Goal: Information Seeking & Learning: Find specific page/section

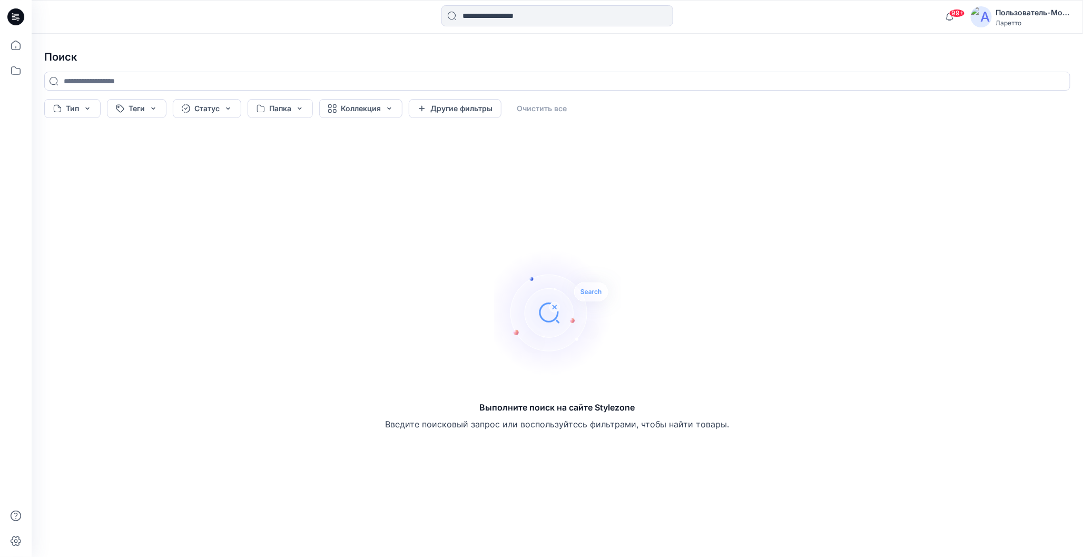
click at [13, 14] on icon at bounding box center [15, 16] width 17 height 17
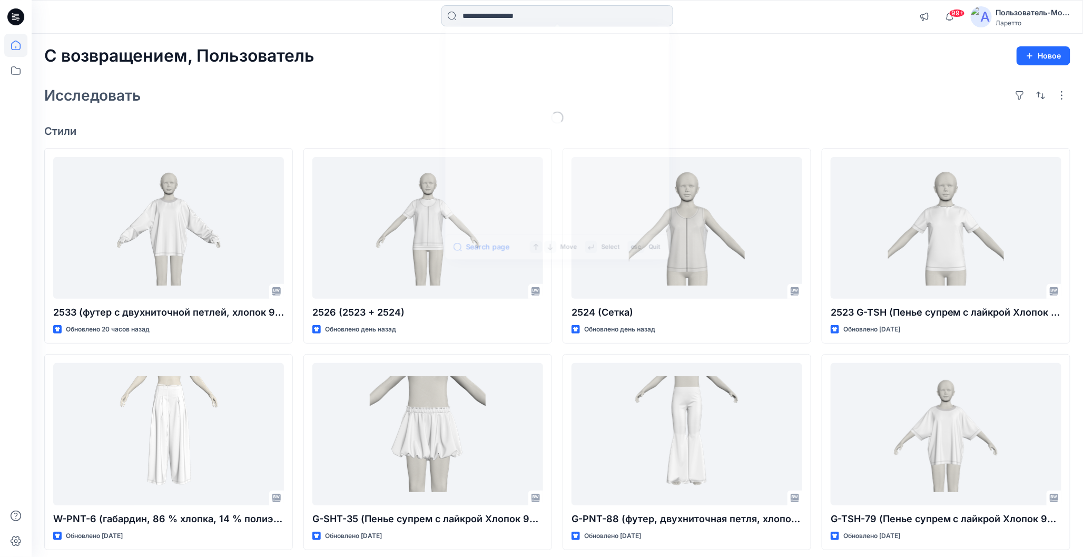
click at [480, 17] on input at bounding box center [558, 15] width 232 height 21
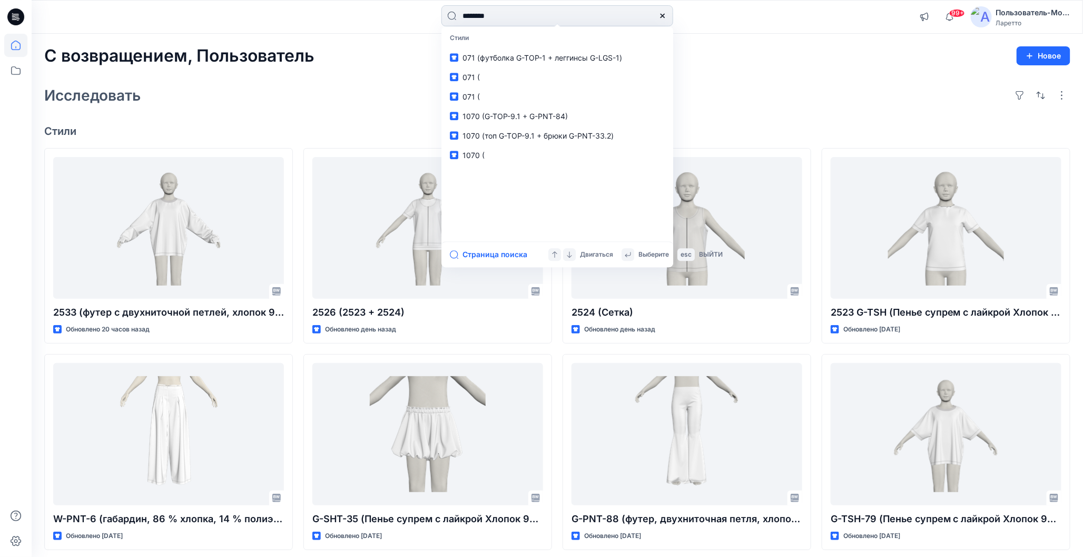
type input "********"
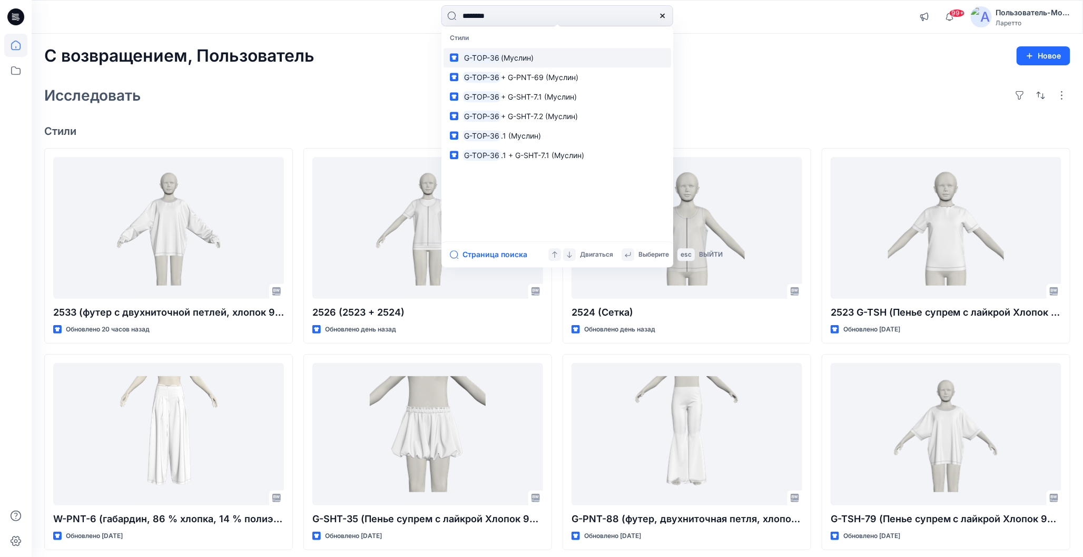
click at [523, 57] on ya-tr-span "(Муслин)" at bounding box center [517, 57] width 33 height 9
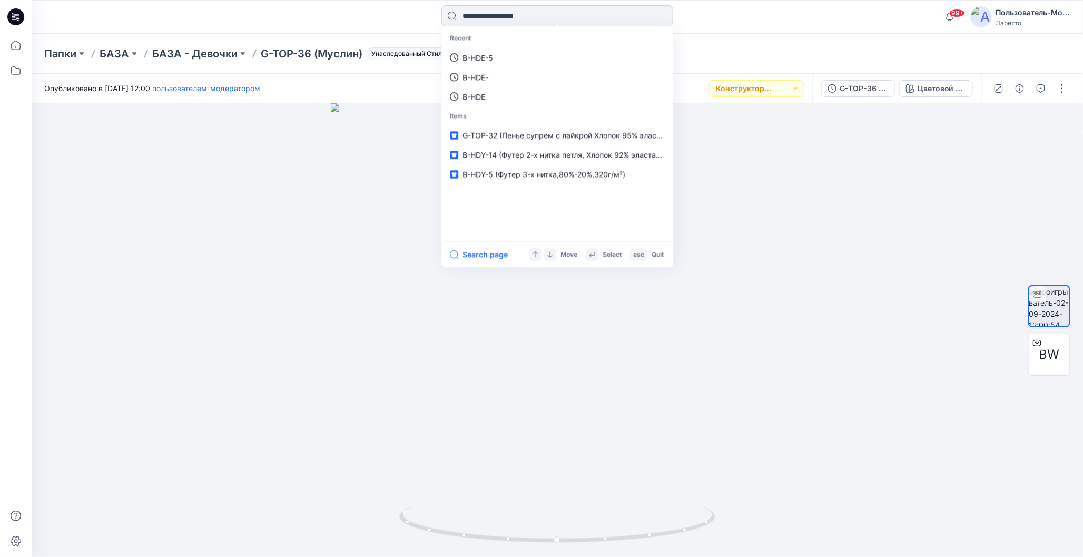
click at [487, 11] on input at bounding box center [558, 15] width 232 height 21
click at [274, 16] on div at bounding box center [163, 16] width 263 height 23
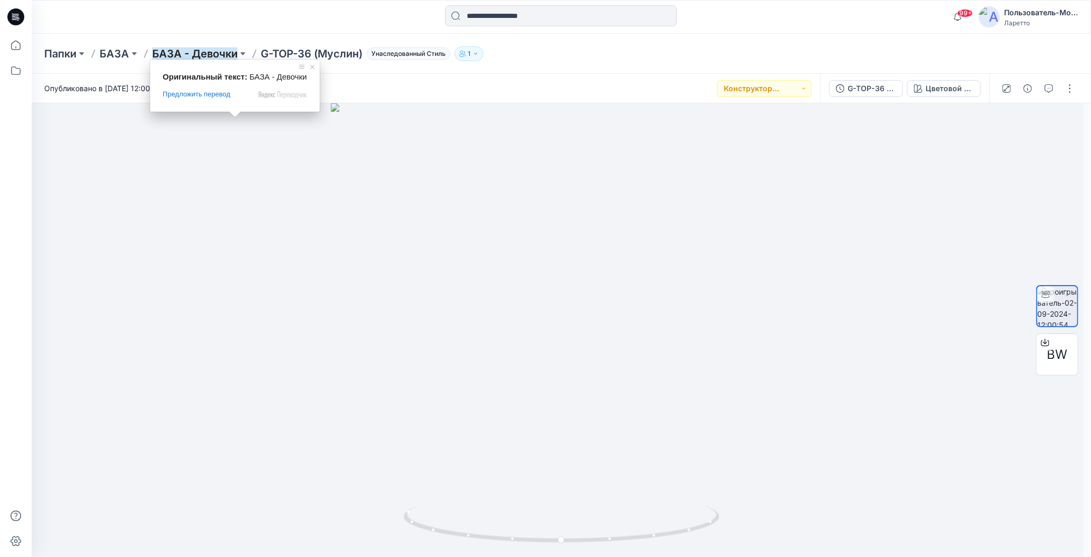
click at [224, 54] on ya-tr-span "БАЗА - Девочки" at bounding box center [194, 53] width 85 height 13
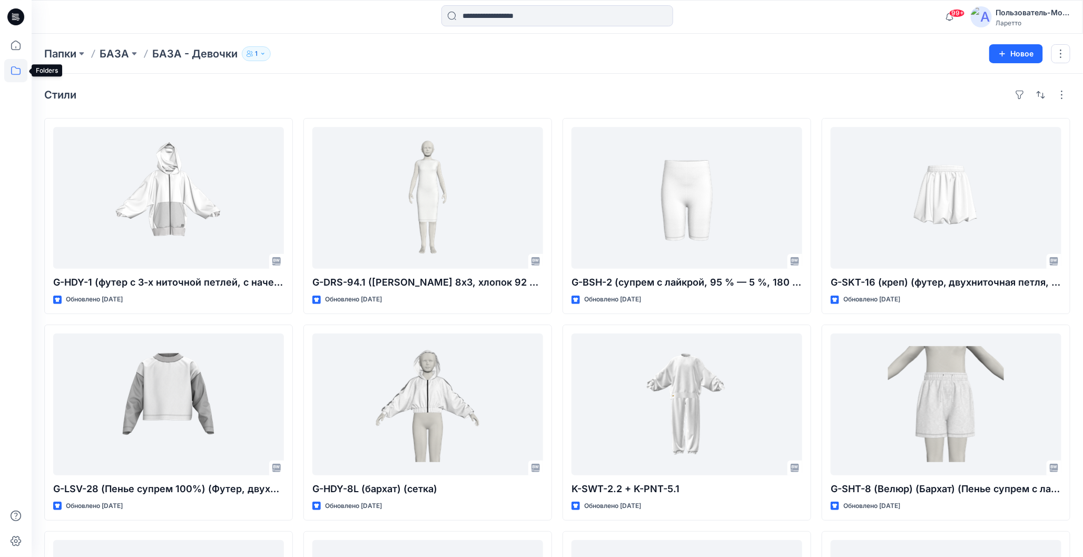
click at [16, 67] on icon at bounding box center [15, 70] width 23 height 23
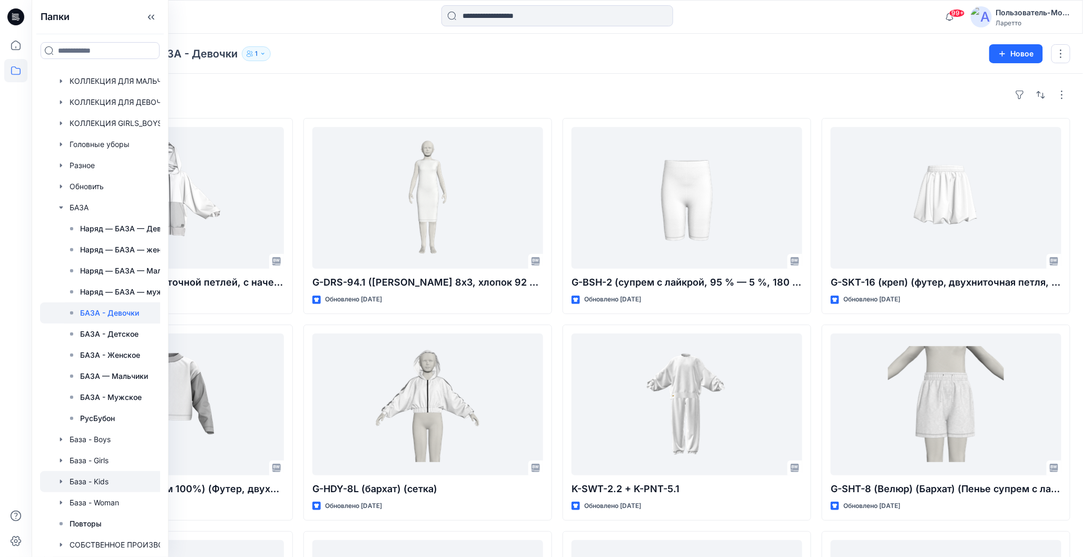
scroll to position [53, 0]
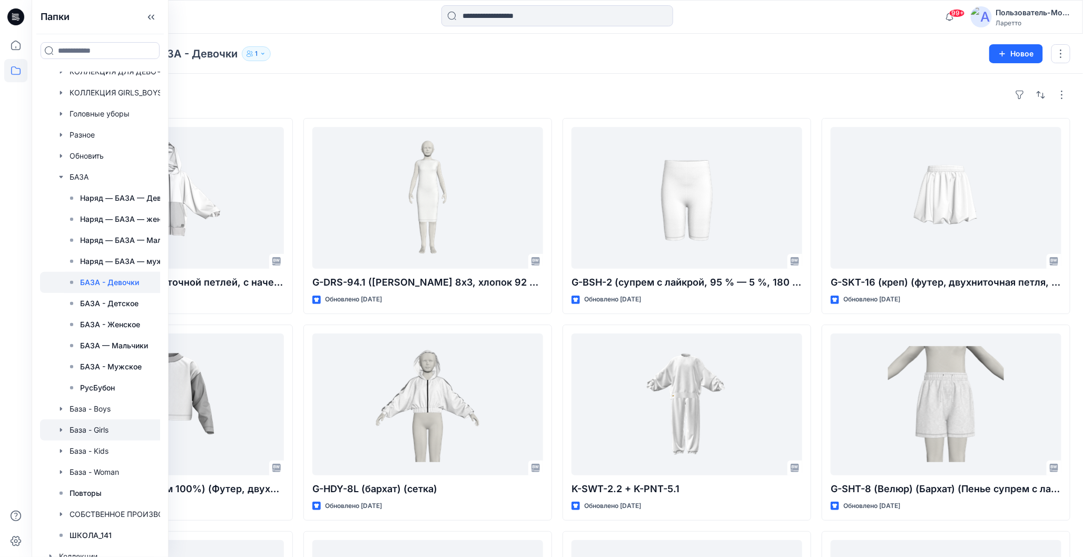
click at [93, 425] on div at bounding box center [114, 429] width 149 height 21
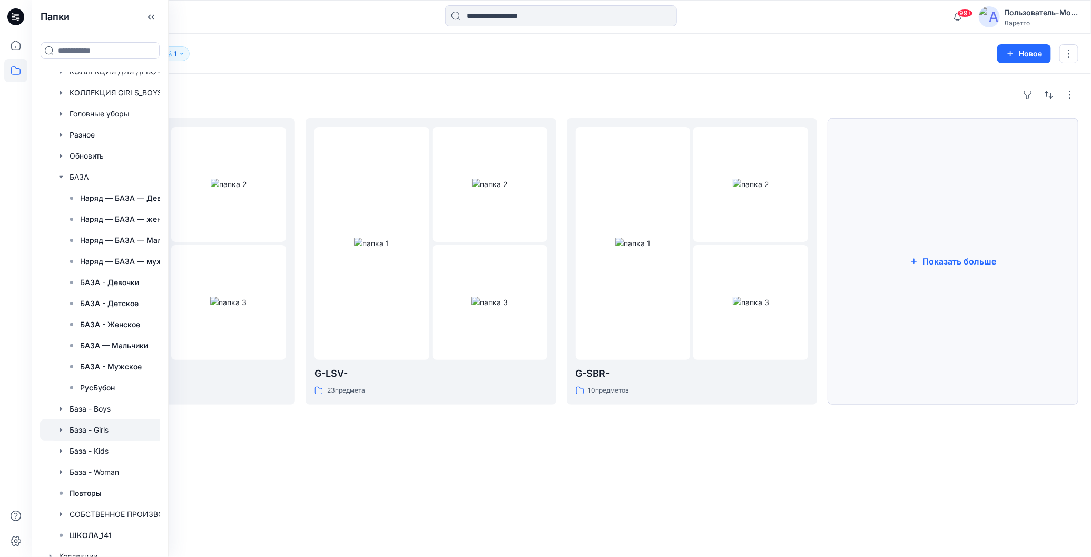
click at [922, 251] on button "Показать больше" at bounding box center [953, 261] width 251 height 287
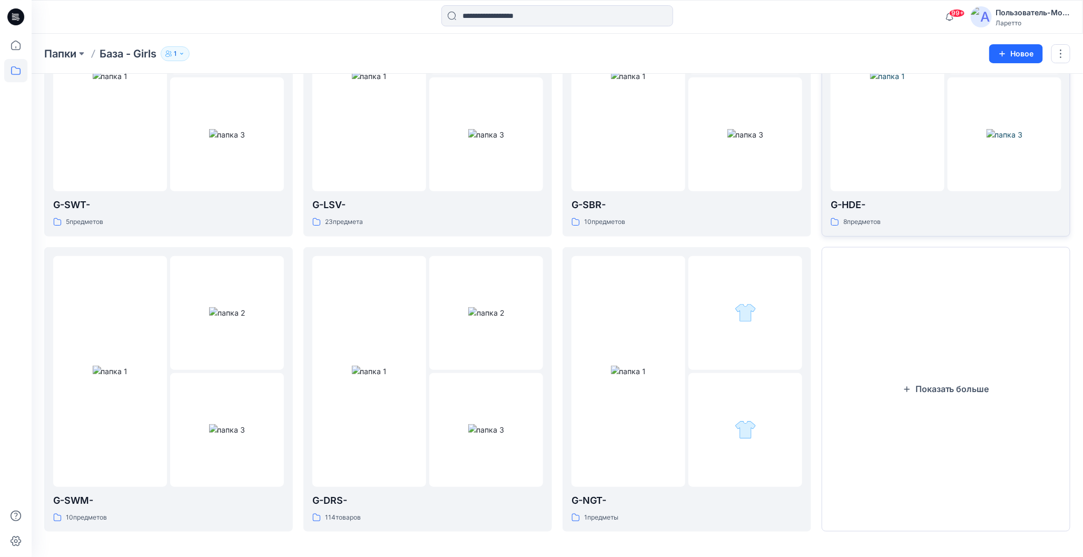
scroll to position [170, 0]
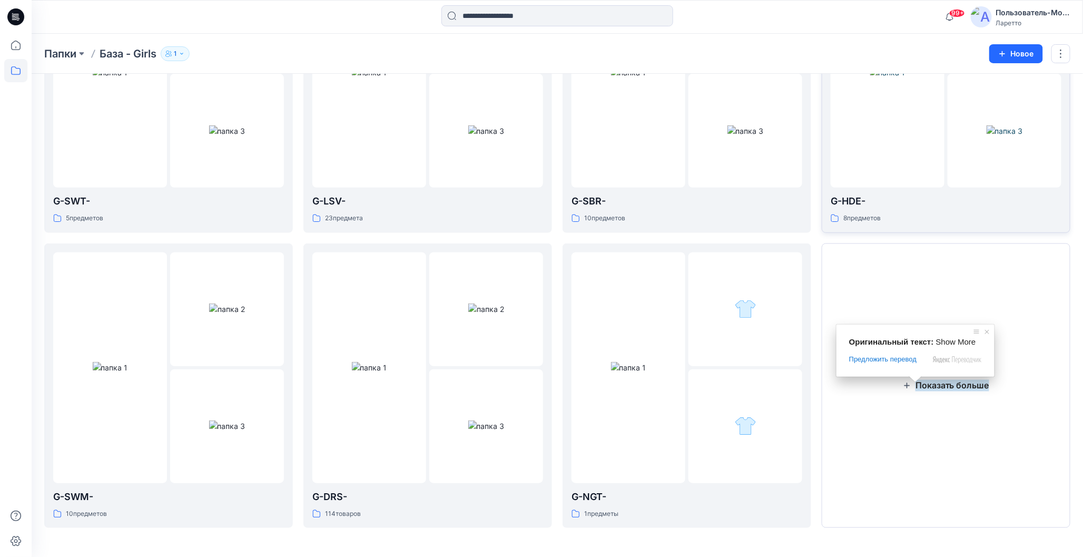
click at [916, 389] on ya-tr-span "Показать больше" at bounding box center [953, 386] width 74 height 12
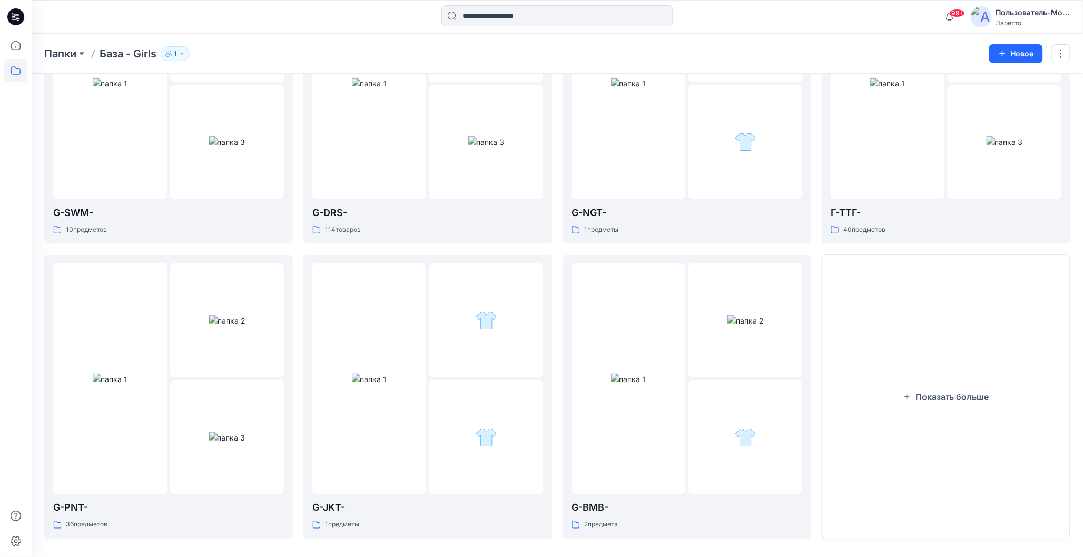
scroll to position [466, 0]
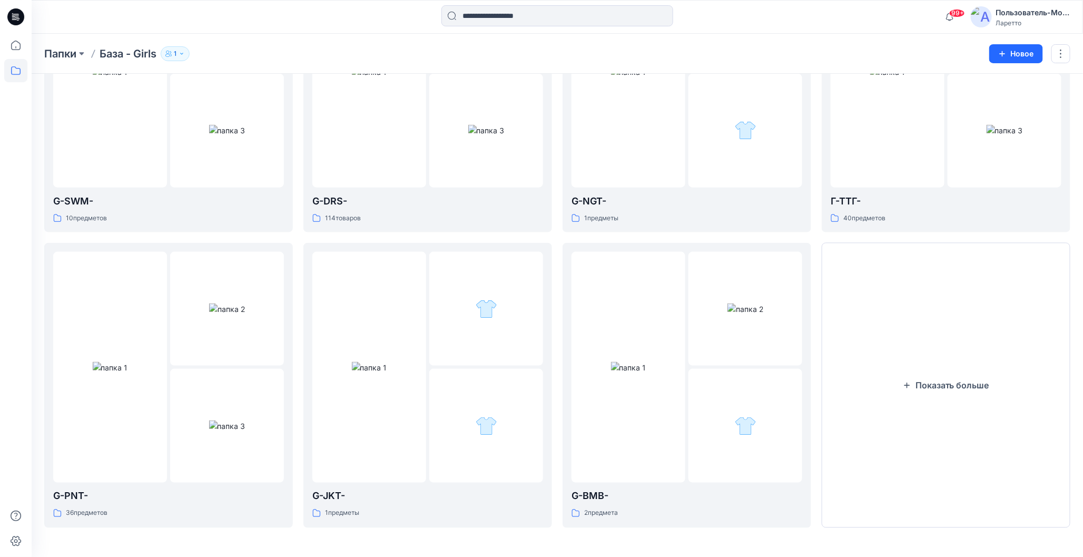
click at [916, 389] on ya-tr-span "Показать больше" at bounding box center [953, 385] width 74 height 12
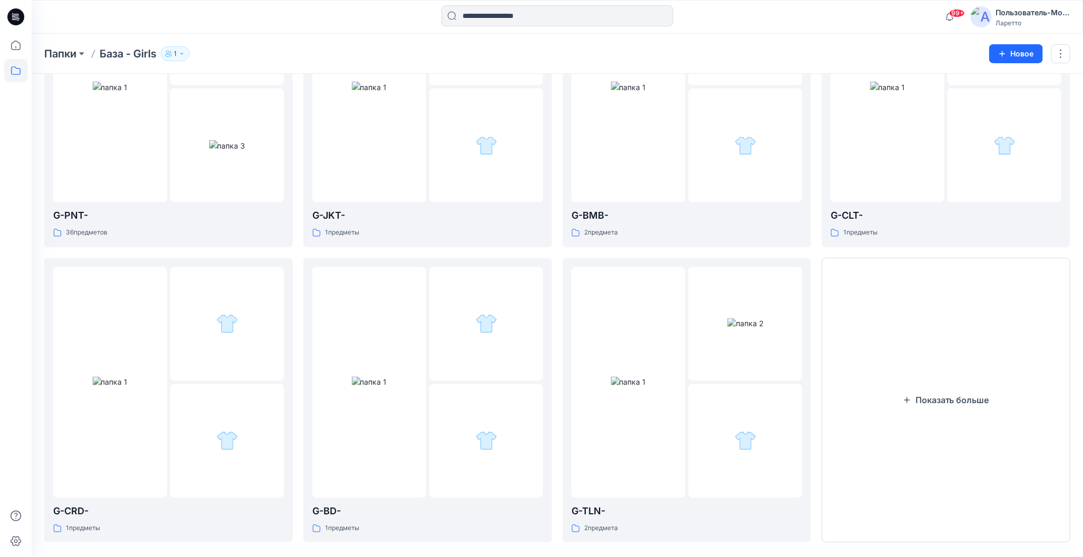
scroll to position [761, 0]
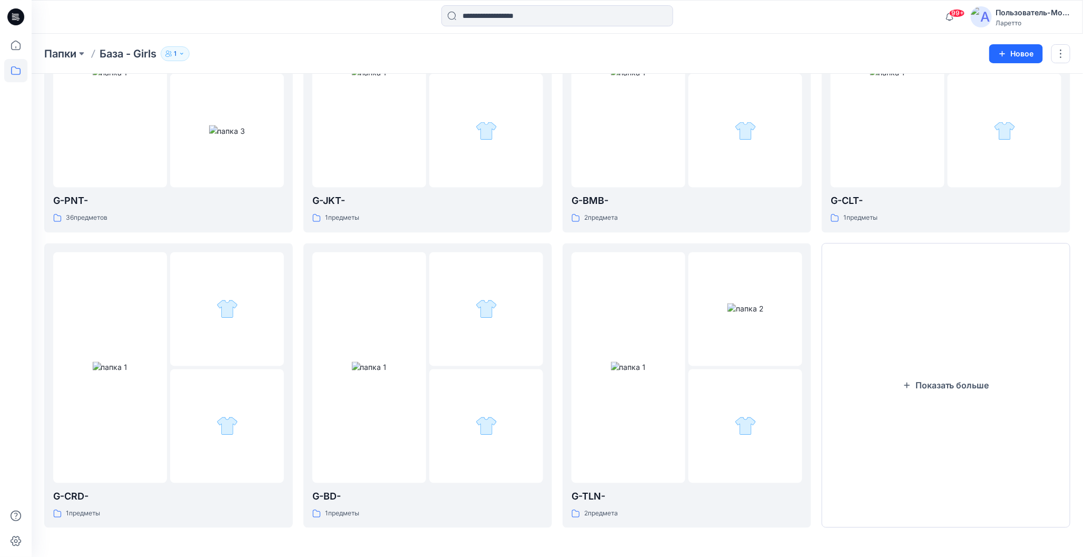
click at [916, 389] on ya-tr-span "Показать больше" at bounding box center [953, 386] width 74 height 12
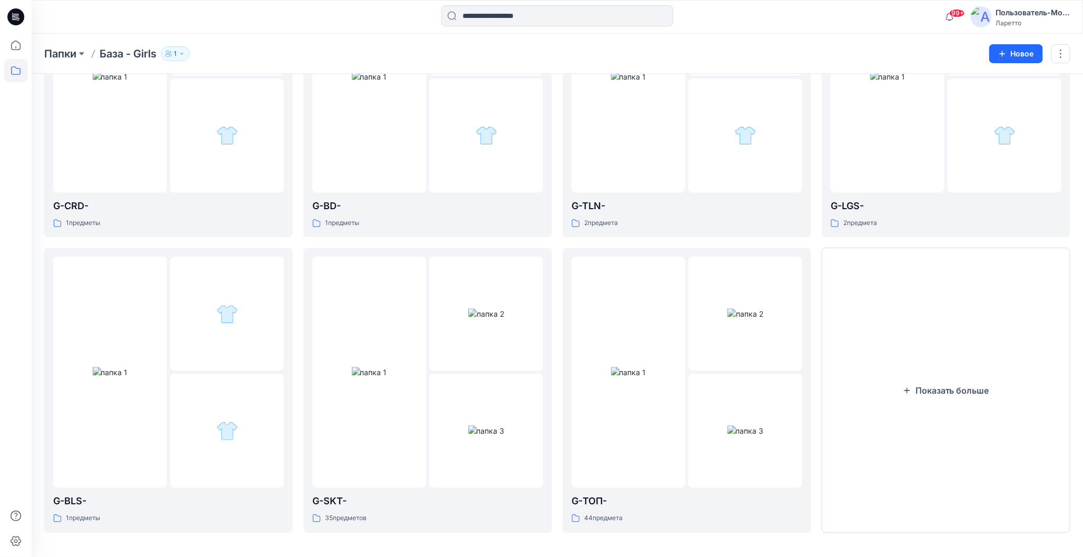
scroll to position [1057, 0]
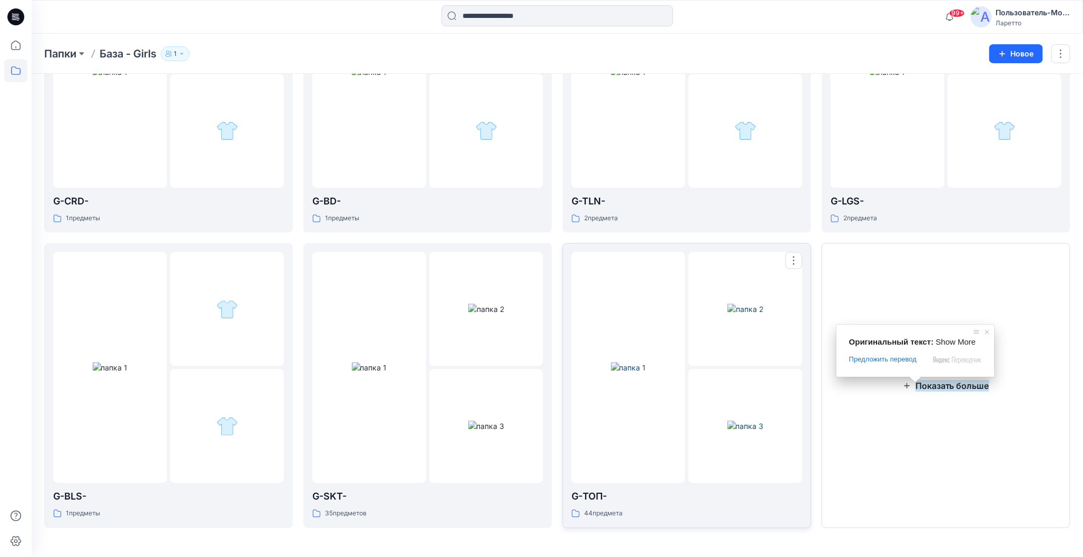
click at [629, 462] on div at bounding box center [629, 367] width 114 height 231
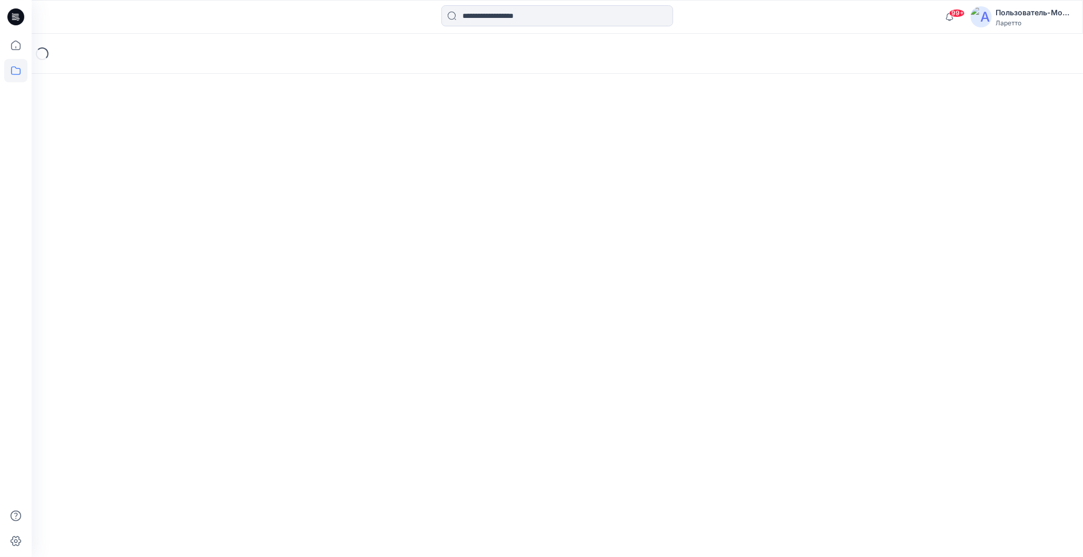
scroll to position [884, 0]
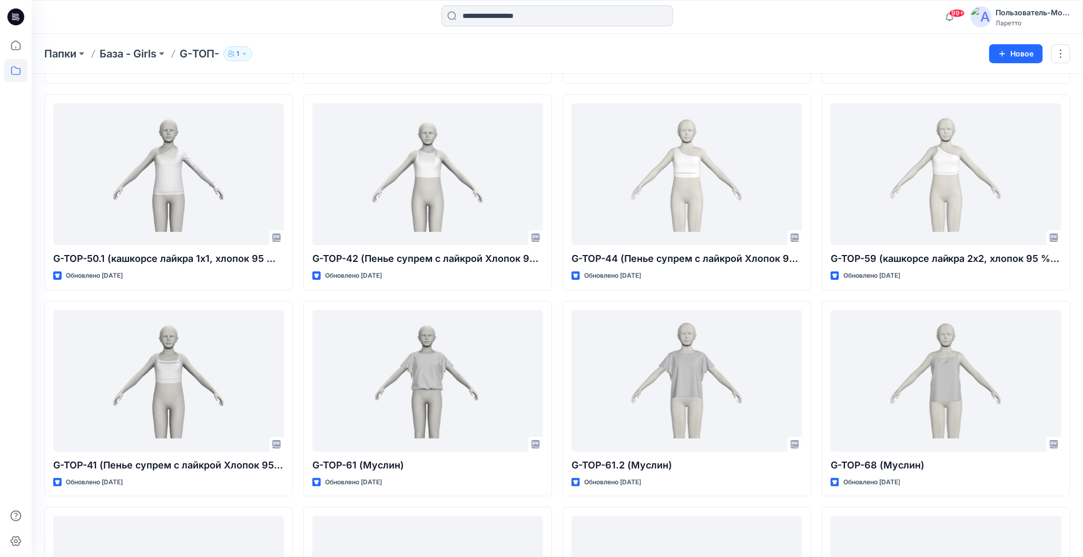
scroll to position [1629, 0]
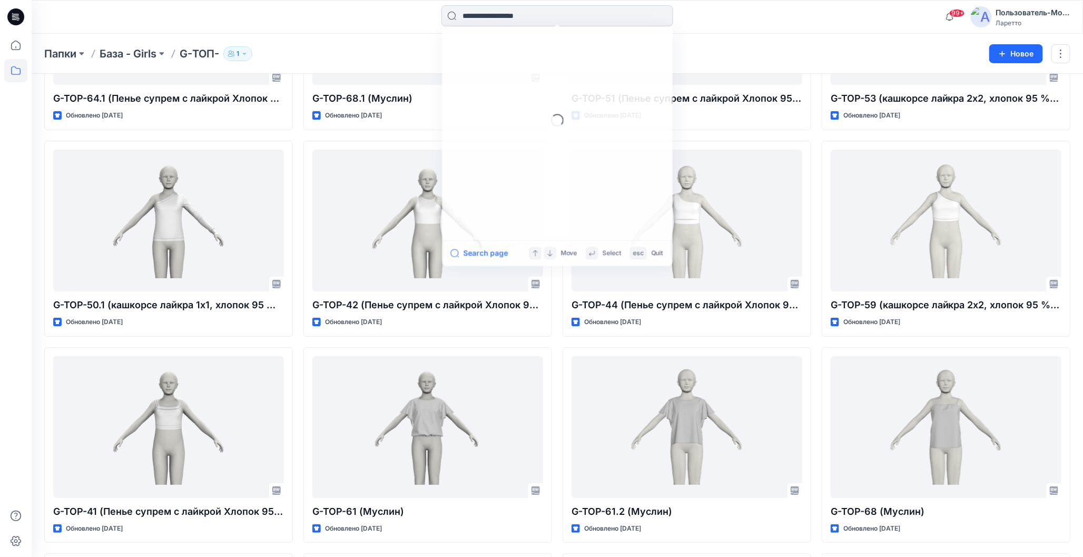
click at [499, 11] on input at bounding box center [558, 15] width 232 height 21
type input "*"
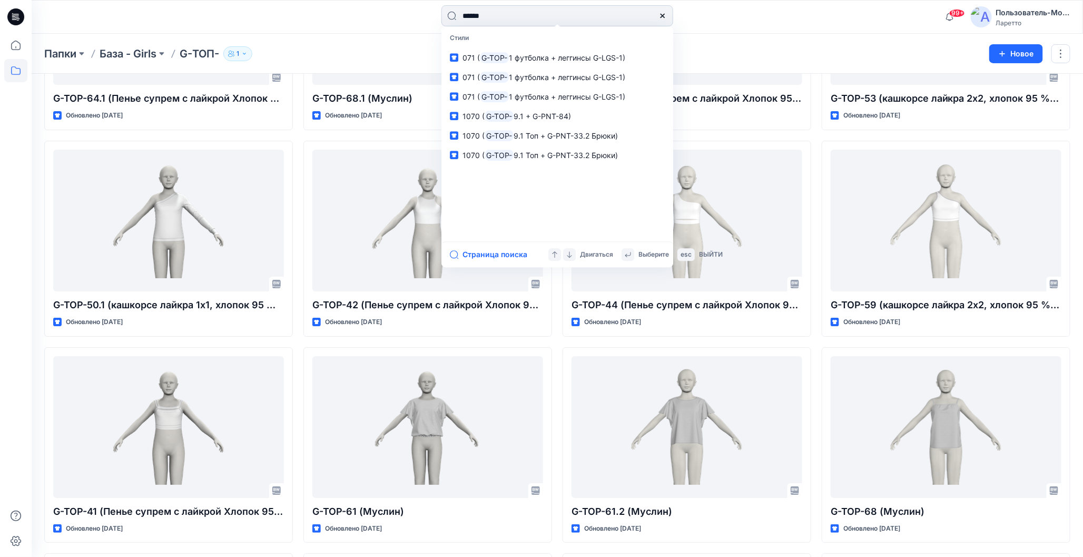
type input "******"
click at [484, 253] on ya-tr-span "Страница поиска" at bounding box center [495, 254] width 65 height 13
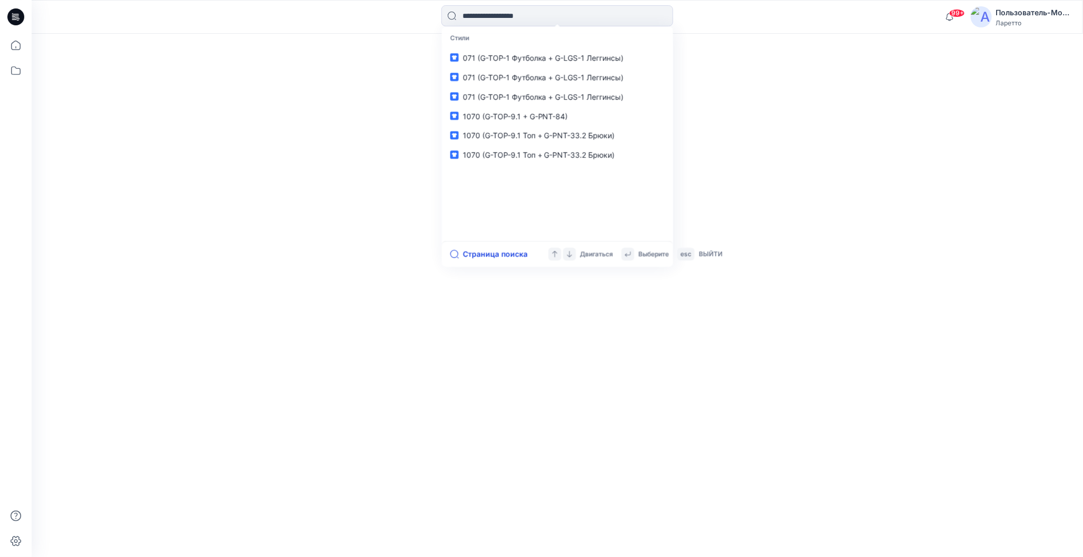
scroll to position [60, 0]
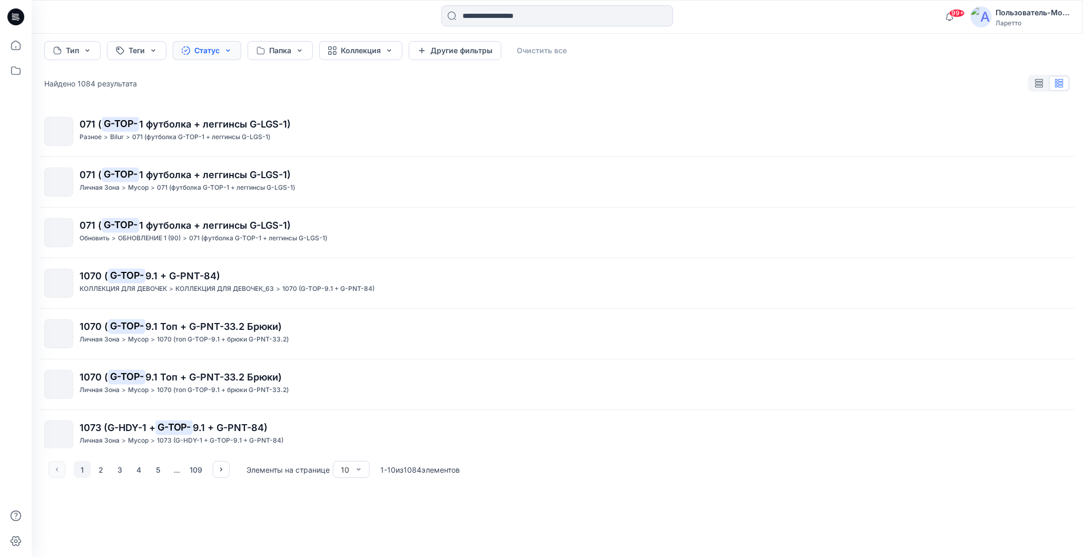
click at [229, 46] on button "Статус" at bounding box center [207, 50] width 69 height 19
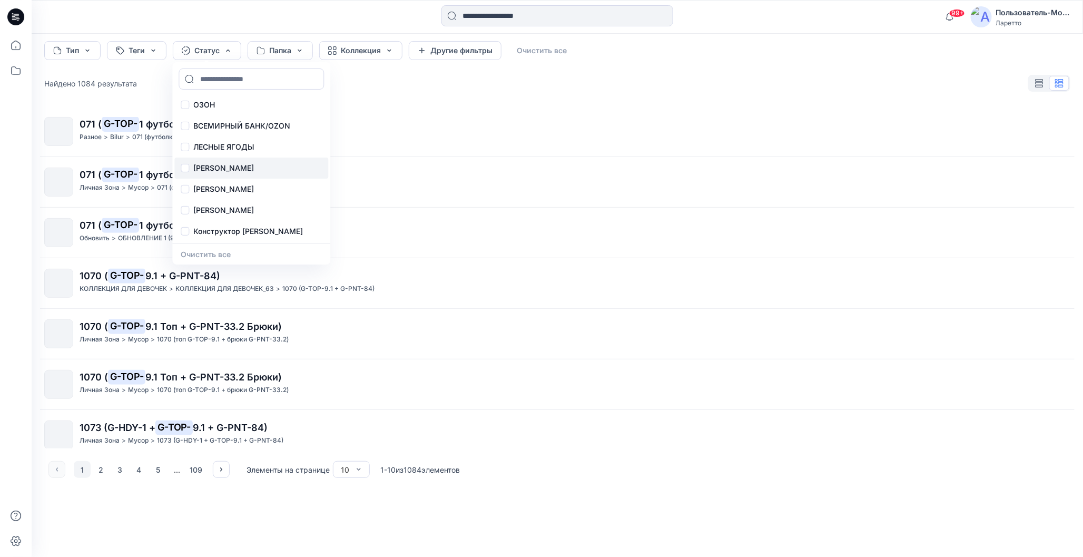
scroll to position [44, 0]
click at [223, 232] on p "Конструктор [PERSON_NAME]" at bounding box center [248, 233] width 110 height 13
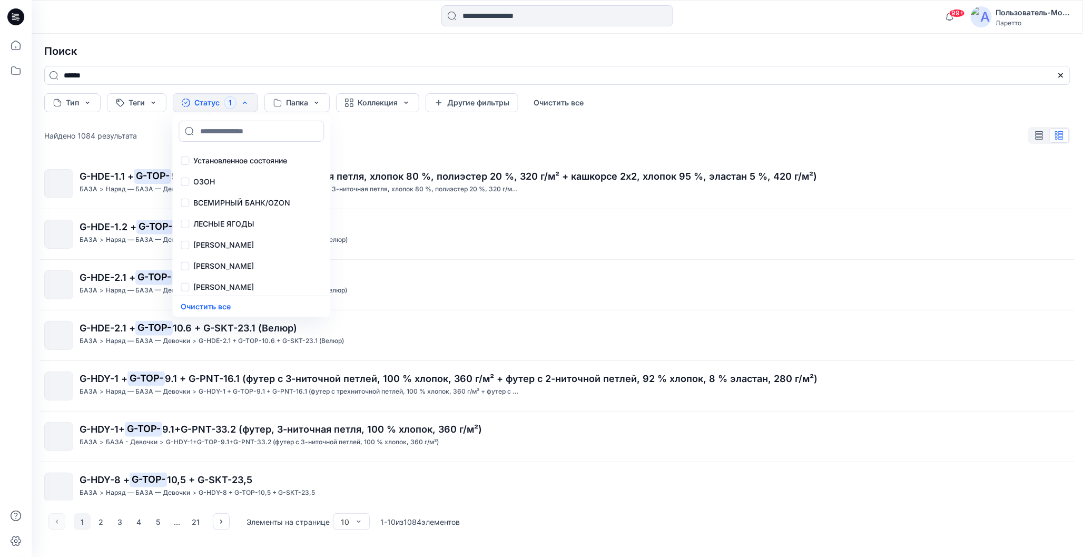
scroll to position [0, 0]
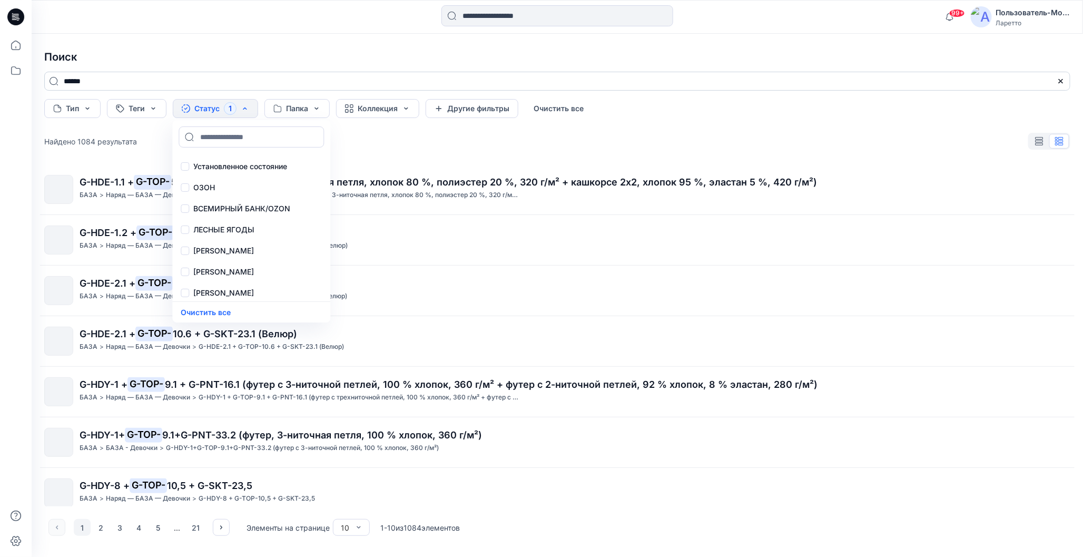
click at [114, 80] on input "******" at bounding box center [557, 81] width 1027 height 19
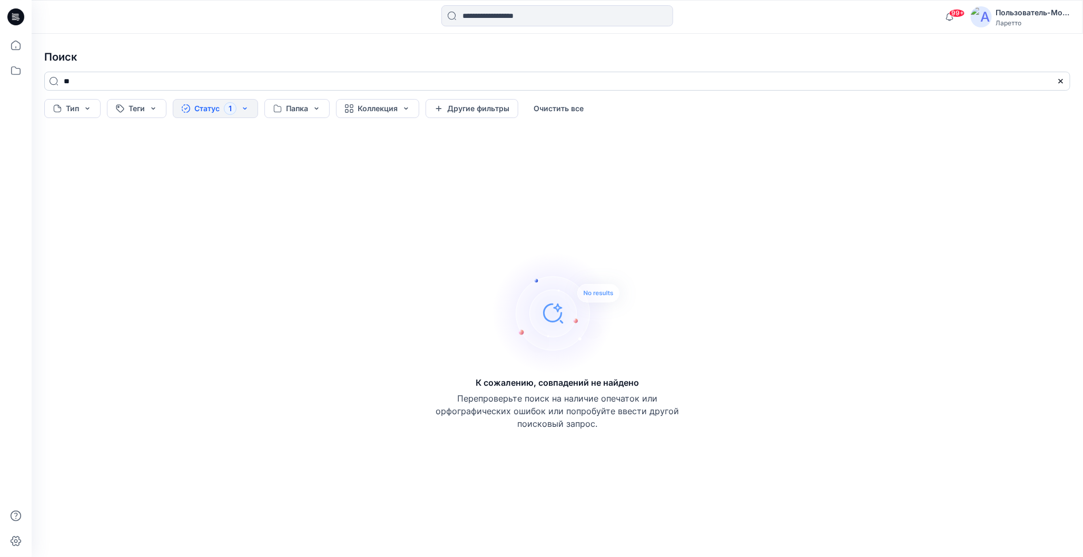
type input "*"
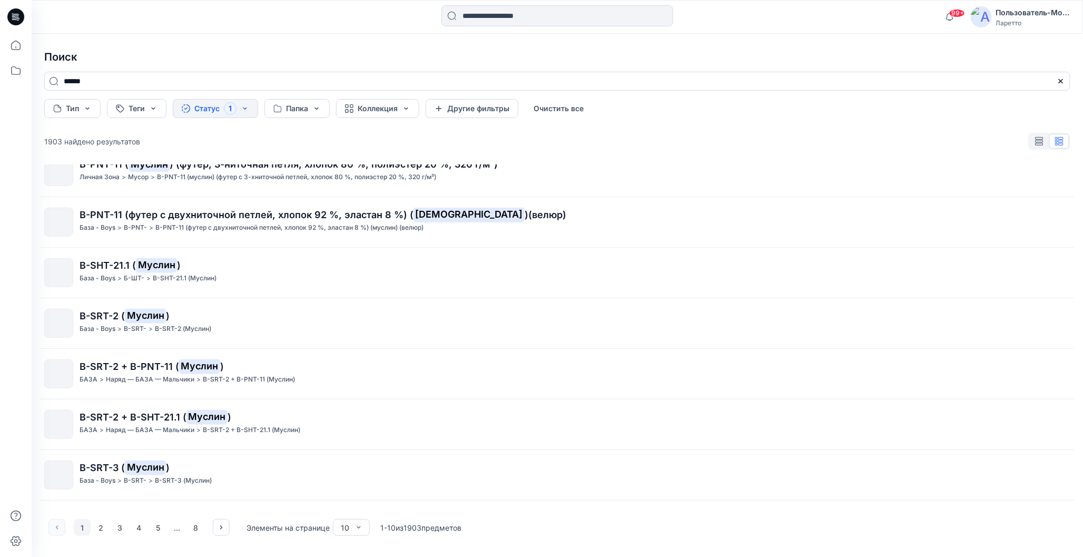
scroll to position [3, 0]
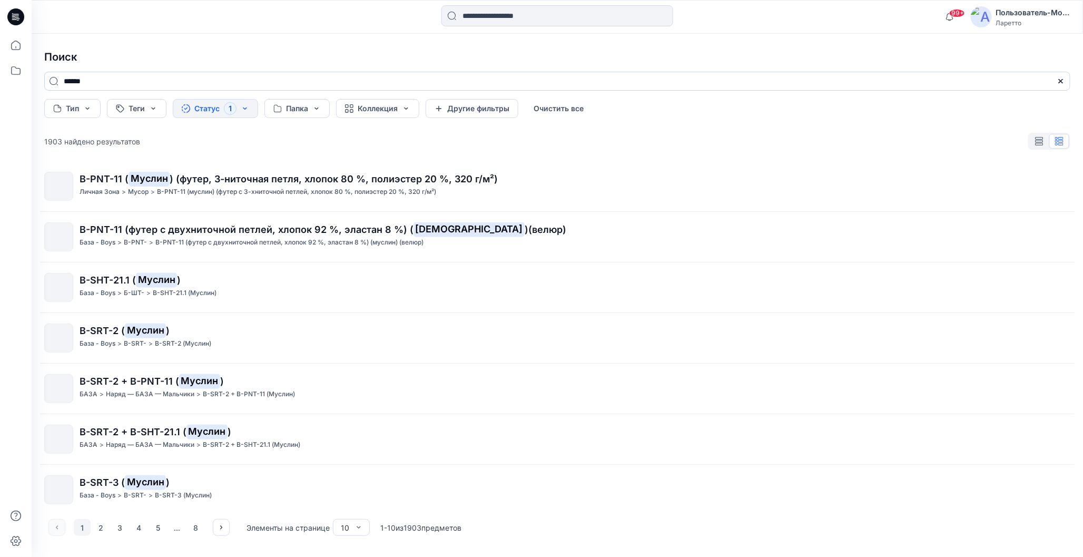
click at [102, 80] on input "******" at bounding box center [557, 81] width 1027 height 19
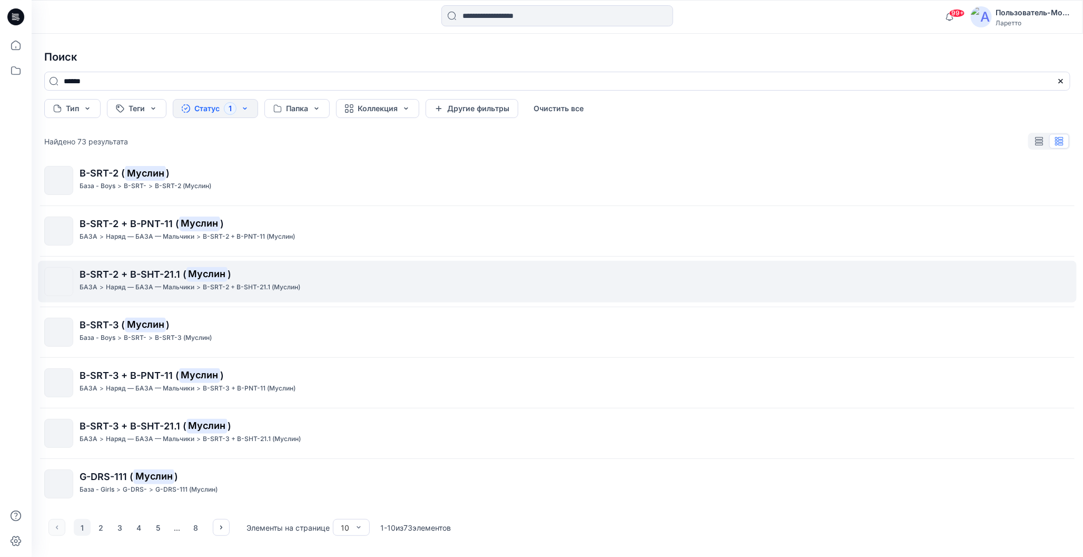
scroll to position [161, 0]
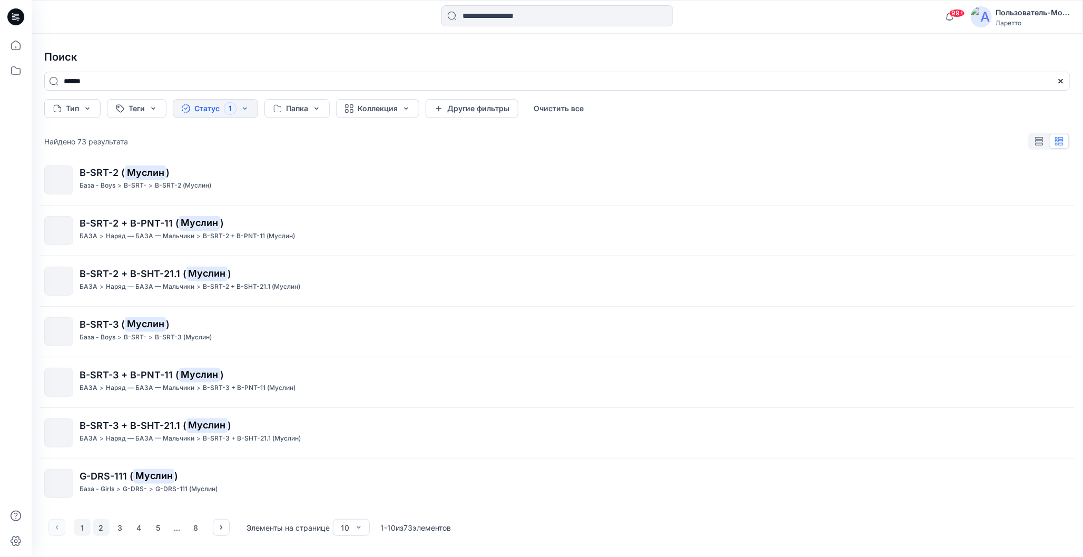
click at [104, 522] on button "2" at bounding box center [101, 527] width 17 height 17
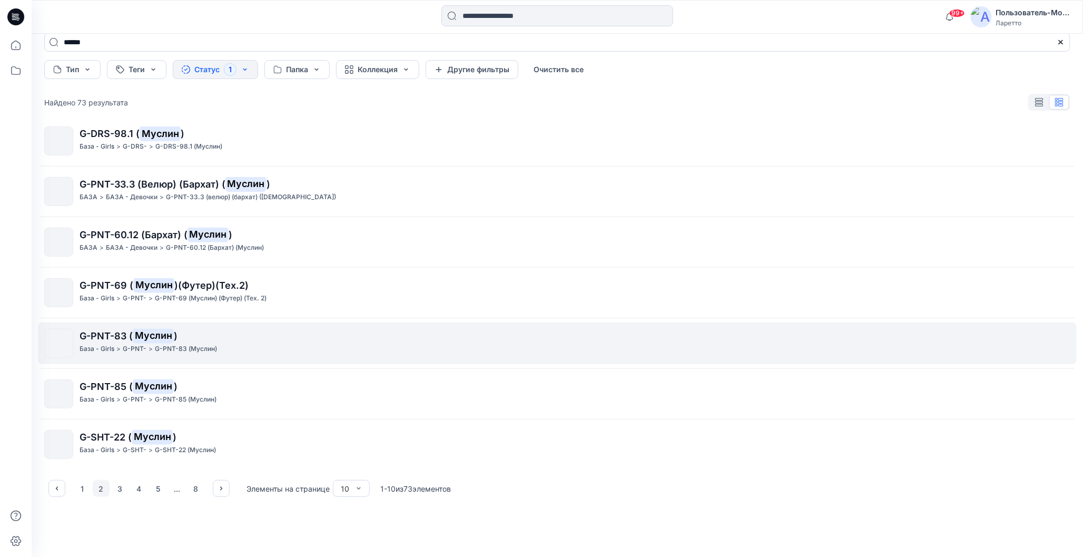
scroll to position [60, 0]
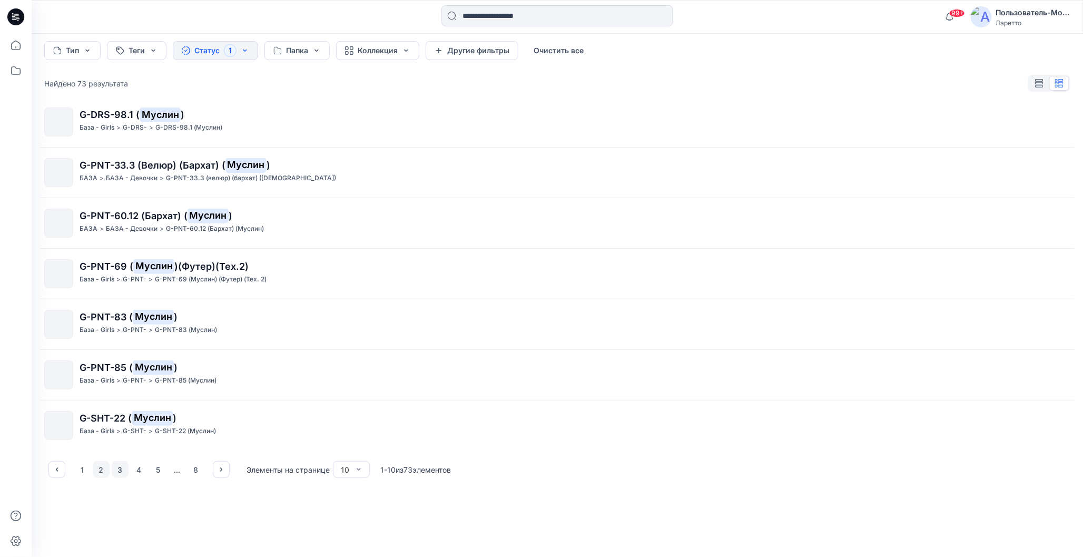
click at [119, 468] on button "3" at bounding box center [120, 469] width 17 height 17
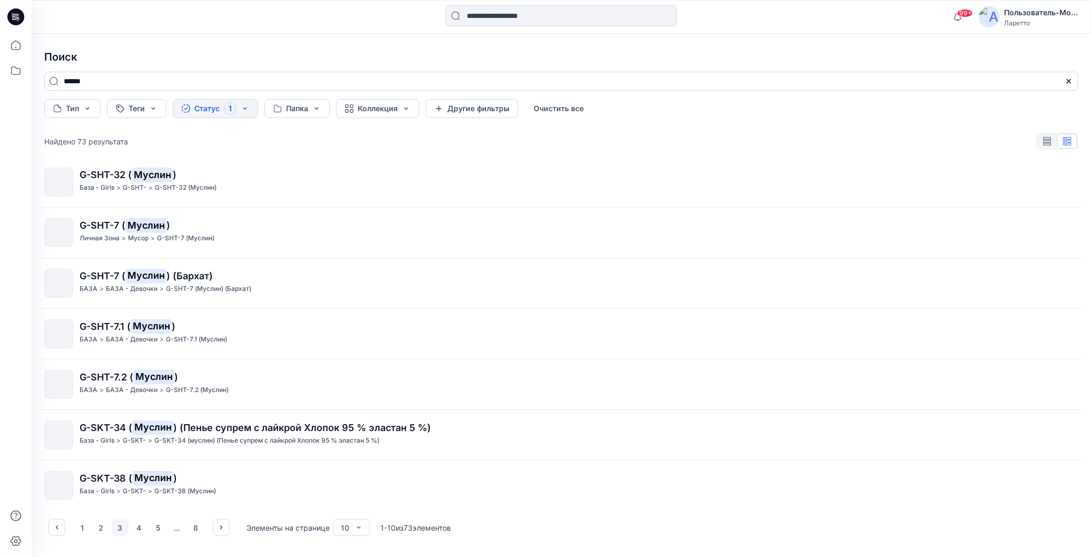
scroll to position [3, 0]
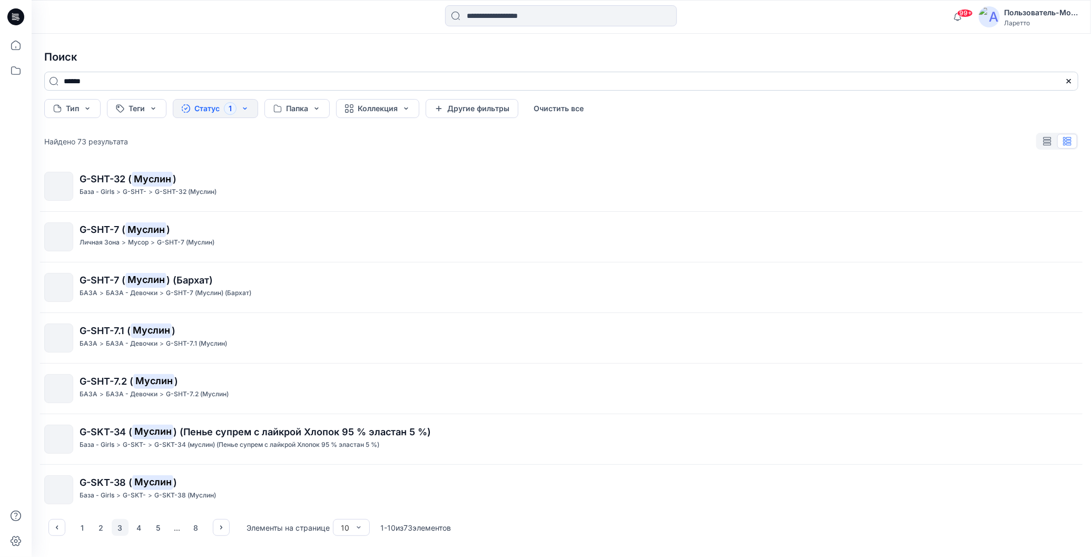
click at [121, 80] on input "******" at bounding box center [561, 81] width 1034 height 19
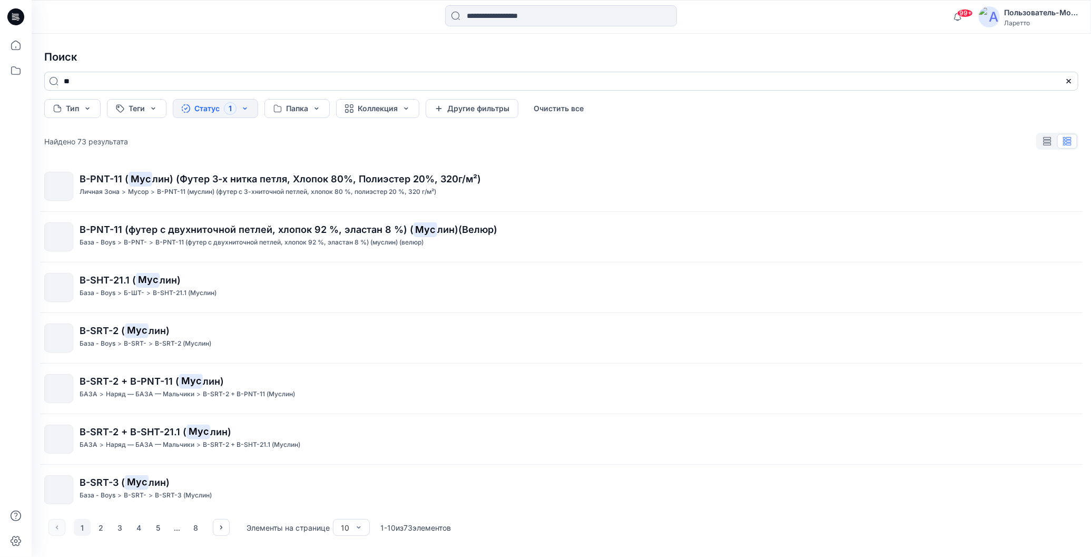
type input "*"
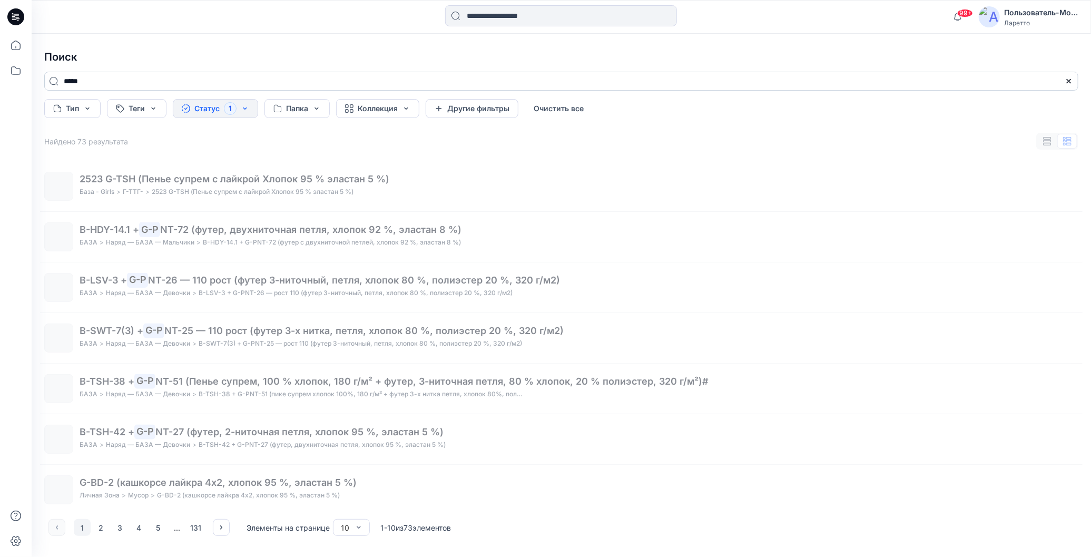
scroll to position [0, 0]
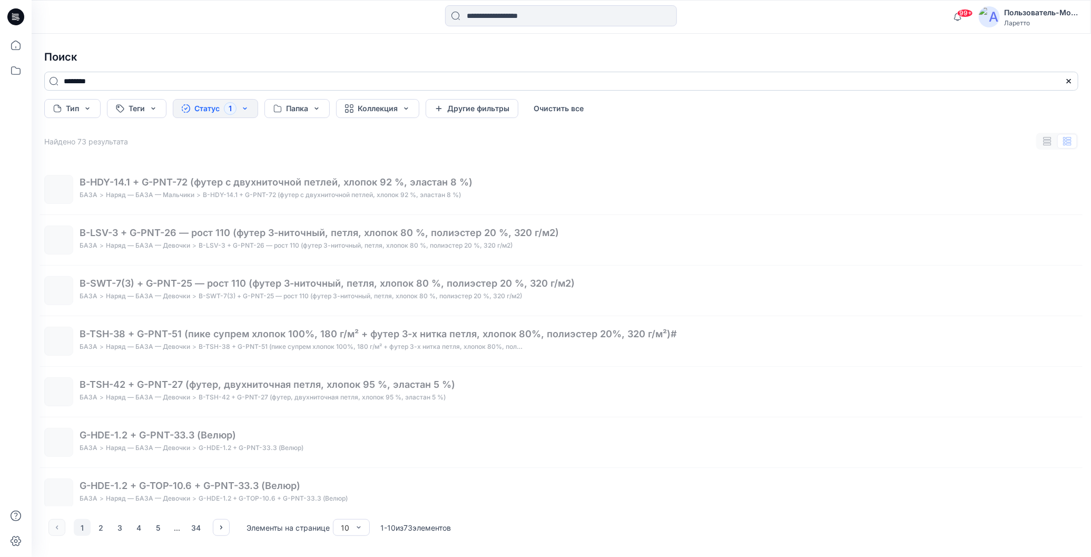
type input "********"
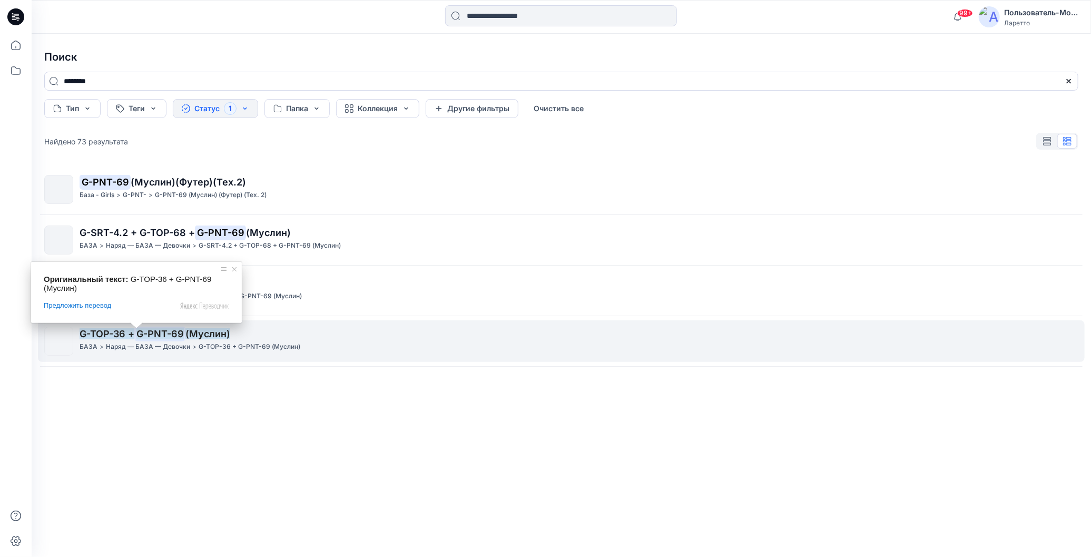
click at [115, 335] on ya-tr-span "G-TOP-36 +" at bounding box center [107, 333] width 55 height 11
